Goal: Task Accomplishment & Management: Use online tool/utility

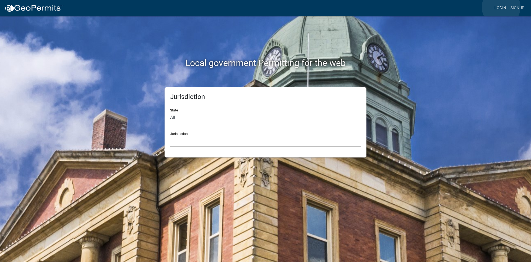
click at [501, 7] on link "Login" at bounding box center [501, 8] width 16 height 11
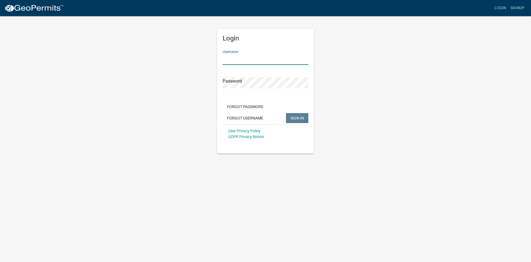
click at [249, 62] on input "Username" at bounding box center [266, 58] width 86 height 11
type input "KSKgeopermits"
click at [286, 113] on button "SIGN IN" at bounding box center [297, 118] width 22 height 10
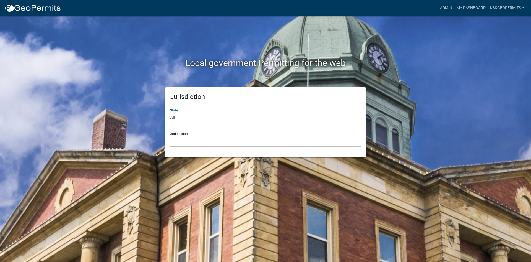
click at [175, 116] on select "All [US_STATE] [US_STATE] [US_STATE] [US_STATE] [US_STATE] [US_STATE] [US_STATE…" at bounding box center [265, 117] width 191 height 11
select select "[US_STATE]"
click at [170, 112] on select "All [US_STATE] [US_STATE] [US_STATE] [US_STATE] [US_STATE] [US_STATE] [US_STATE…" at bounding box center [265, 117] width 191 height 11
click at [183, 138] on select "City of [GEOGRAPHIC_DATA], [US_STATE] City of [GEOGRAPHIC_DATA], [US_STATE] Cit…" at bounding box center [265, 140] width 191 height 11
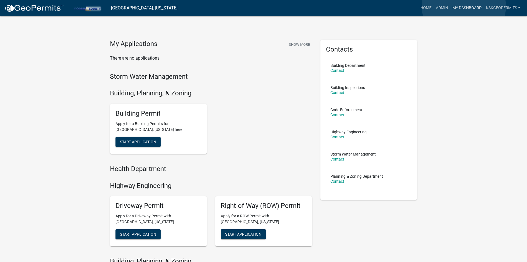
click at [464, 6] on link "My Dashboard" at bounding box center [466, 8] width 33 height 11
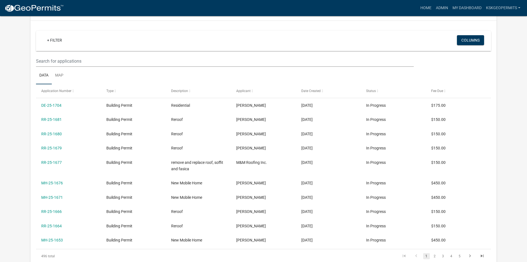
scroll to position [111, 0]
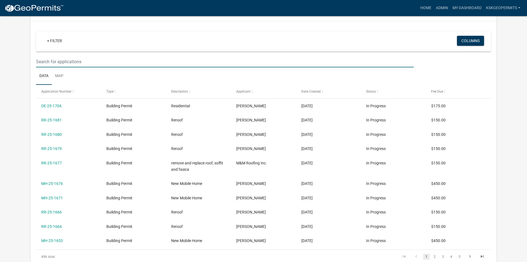
click at [55, 61] on input "text" at bounding box center [224, 61] width 377 height 11
type input "as-25-1636"
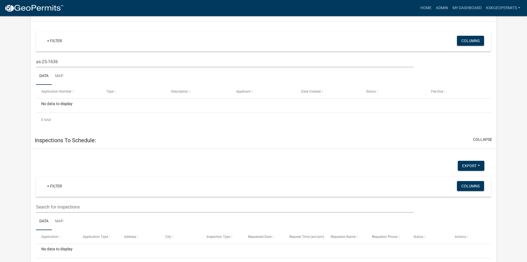
click at [13, 69] on app-user-applications "more_horiz Home Admin My Dashboard KSKgeopermits Admin Account Logout My Dashbo…" at bounding box center [263, 236] width 527 height 663
click at [51, 61] on input "as-25-1636" at bounding box center [224, 61] width 377 height 11
click at [59, 92] on span "Application Number" at bounding box center [56, 91] width 30 height 4
click at [479, 165] on button "Export" at bounding box center [470, 166] width 27 height 10
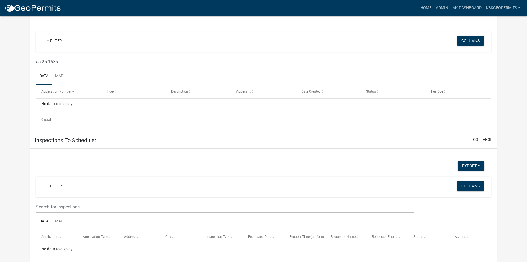
click at [19, 45] on app-user-applications "more_horiz Home Admin My Dashboard KSKgeopermits Admin Account Logout My Dashbo…" at bounding box center [263, 236] width 527 height 663
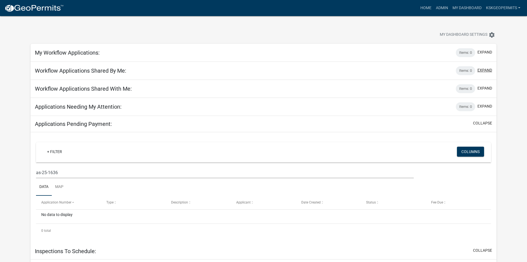
click at [485, 70] on button "expand" at bounding box center [484, 70] width 15 height 6
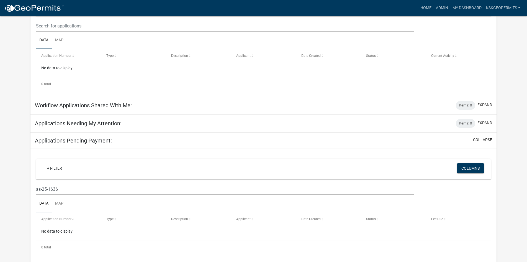
scroll to position [111, 0]
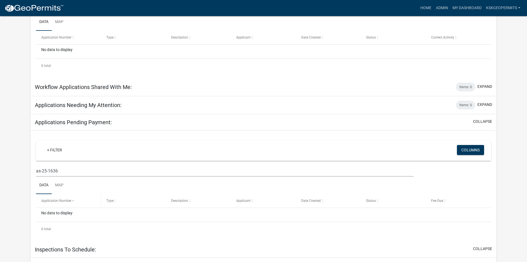
click at [73, 201] on span at bounding box center [72, 201] width 3 height 4
click at [113, 201] on span at bounding box center [114, 201] width 3 height 4
click at [187, 201] on span "Description" at bounding box center [179, 200] width 17 height 4
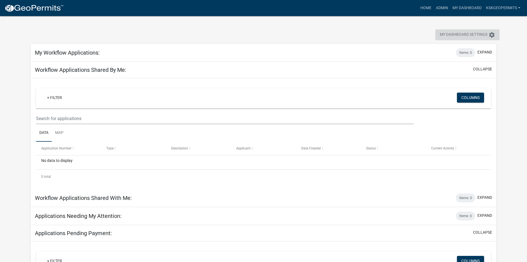
click at [490, 34] on icon "settings" at bounding box center [491, 35] width 7 height 7
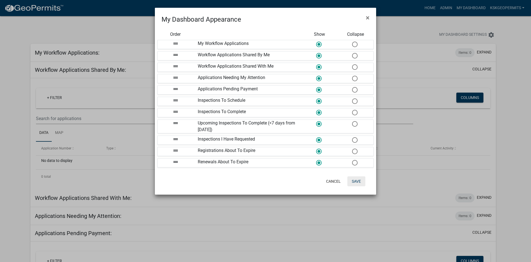
click at [358, 182] on button "Save" at bounding box center [357, 181] width 18 height 10
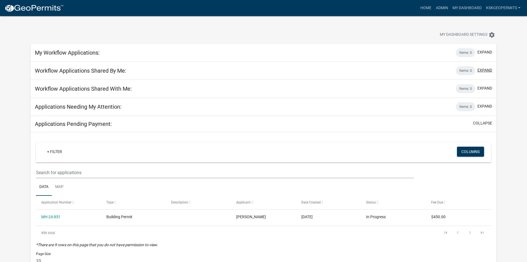
click at [484, 69] on button "expand" at bounding box center [484, 70] width 15 height 6
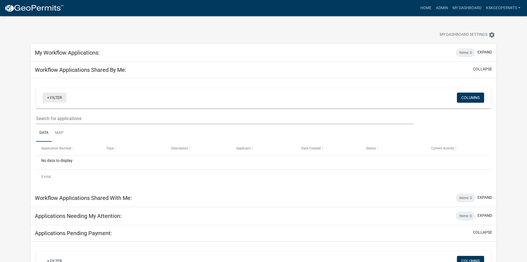
click at [61, 97] on link "+ Filter" at bounding box center [55, 97] width 24 height 10
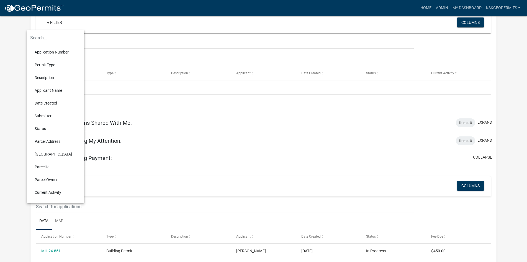
scroll to position [83, 0]
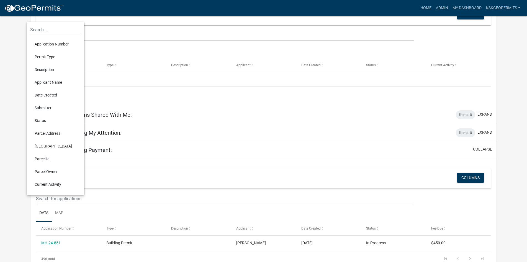
click at [49, 44] on li "Application Number" at bounding box center [55, 44] width 51 height 13
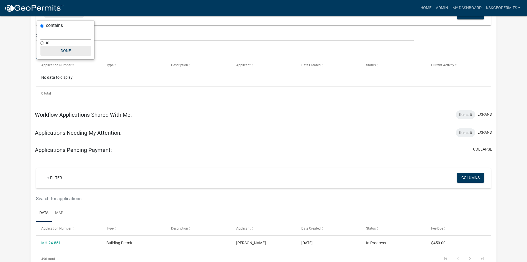
click at [63, 50] on button "Done" at bounding box center [65, 51] width 51 height 10
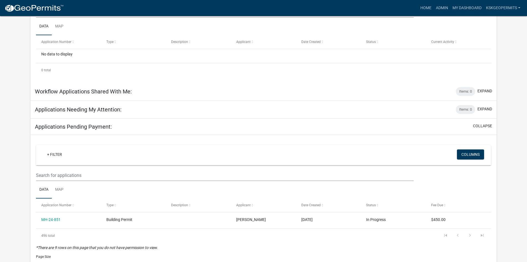
scroll to position [0, 0]
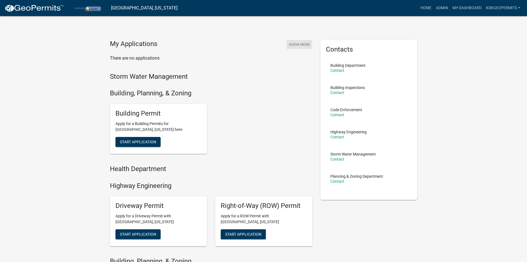
click at [297, 44] on button "Show More" at bounding box center [298, 44] width 25 height 9
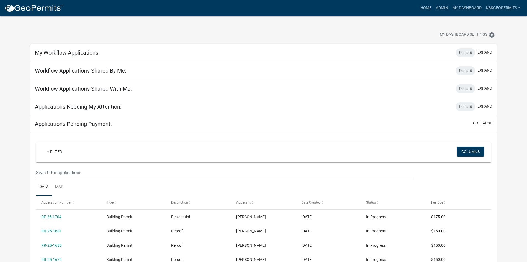
click at [83, 53] on h5 "My Workflow Applications:" at bounding box center [67, 52] width 65 height 7
click at [486, 52] on button "expand" at bounding box center [484, 52] width 15 height 6
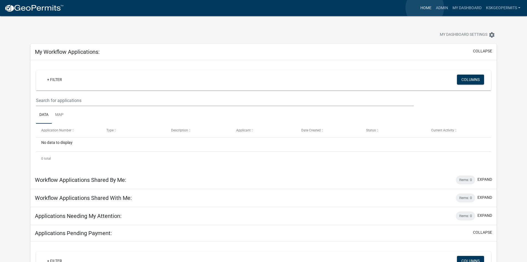
click at [424, 8] on link "Home" at bounding box center [425, 8] width 15 height 11
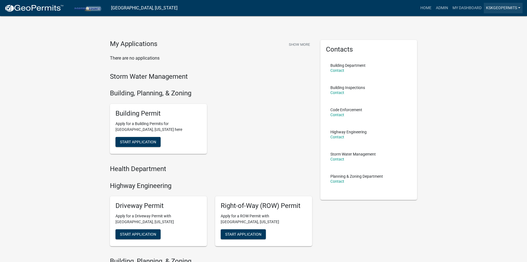
click at [504, 7] on link "KSKgeopermits" at bounding box center [502, 8] width 39 height 11
click at [490, 22] on link "Admin" at bounding box center [500, 22] width 44 height 13
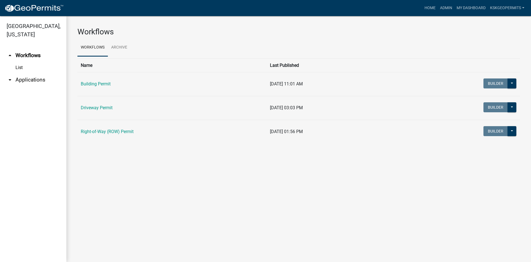
click at [29, 49] on link "arrow_drop_up Workflows" at bounding box center [33, 55] width 66 height 13
click at [9, 52] on icon "arrow_drop_up" at bounding box center [10, 55] width 7 height 7
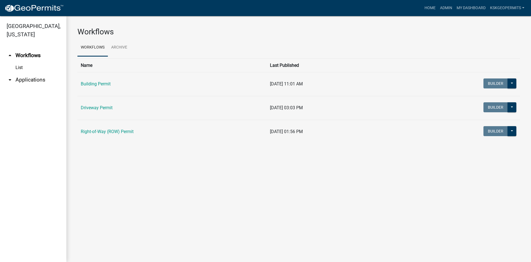
click at [9, 52] on icon "arrow_drop_up" at bounding box center [10, 55] width 7 height 7
click at [10, 52] on link "arrow_drop_up Workflows" at bounding box center [33, 55] width 66 height 13
click at [25, 28] on link "[GEOGRAPHIC_DATA], [US_STATE]" at bounding box center [31, 29] width 62 height 19
click at [18, 62] on link "List" at bounding box center [33, 67] width 66 height 11
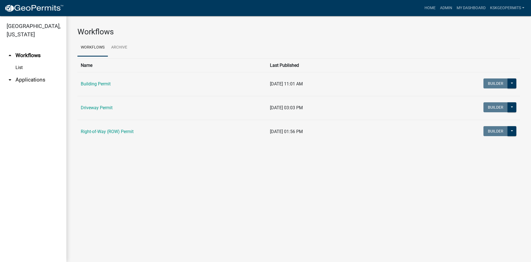
click at [18, 62] on link "List" at bounding box center [33, 67] width 66 height 11
click at [9, 76] on icon "arrow_drop_down" at bounding box center [10, 79] width 7 height 7
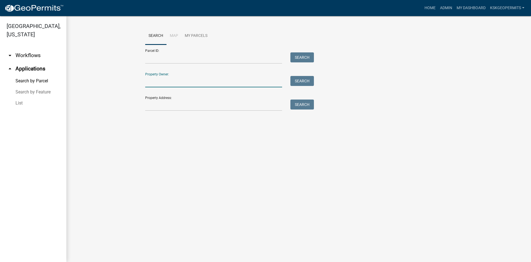
click at [164, 82] on input "Property Owner:" at bounding box center [213, 81] width 137 height 11
drag, startPoint x: 149, startPoint y: 102, endPoint x: 154, endPoint y: 102, distance: 5.3
click at [149, 102] on input "Property Address:" at bounding box center [213, 104] width 137 height 11
type input "638 Calais Ct"
click at [304, 105] on button "Search" at bounding box center [303, 104] width 24 height 10
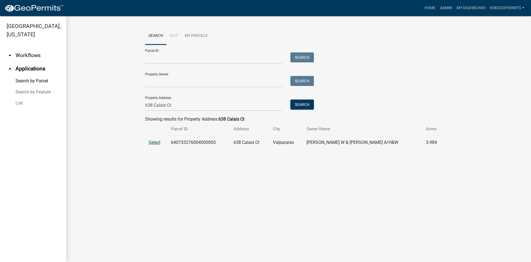
click at [157, 142] on span "Select" at bounding box center [155, 141] width 12 height 5
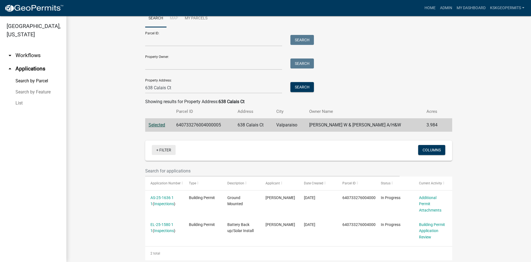
scroll to position [27, 0]
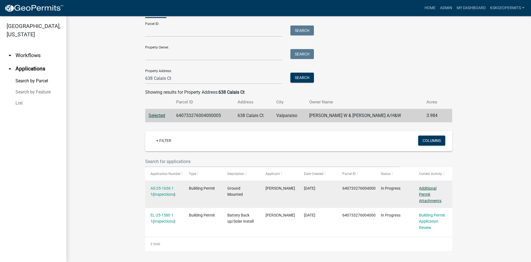
click at [424, 192] on link "Additional Permit Attachments" at bounding box center [430, 194] width 22 height 17
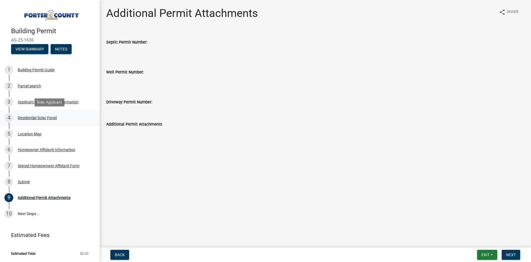
click at [32, 116] on div "Residential Solar Panel" at bounding box center [37, 118] width 39 height 4
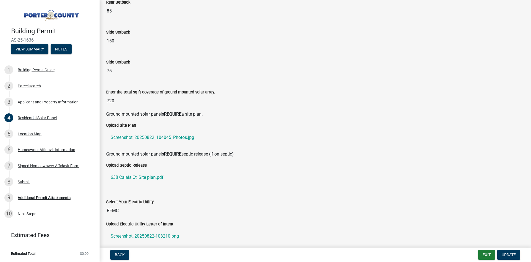
scroll to position [138, 0]
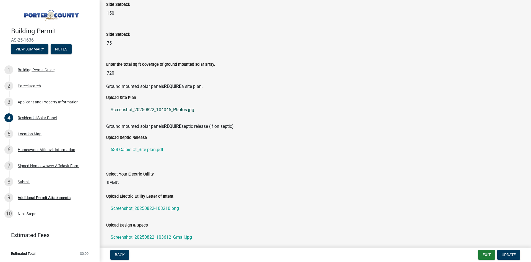
click at [141, 110] on link "Screenshot_20250822_104045_Photos.jpg" at bounding box center [315, 109] width 418 height 13
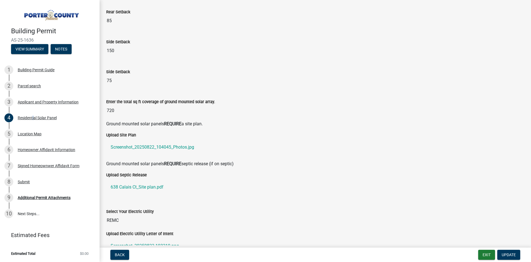
scroll to position [111, 0]
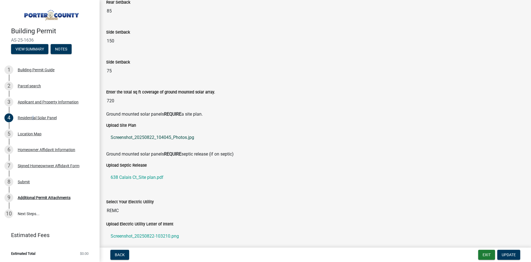
click at [143, 137] on link "Screenshot_20250822_104045_Photos.jpg" at bounding box center [315, 137] width 418 height 13
